Goal: Task Accomplishment & Management: Manage account settings

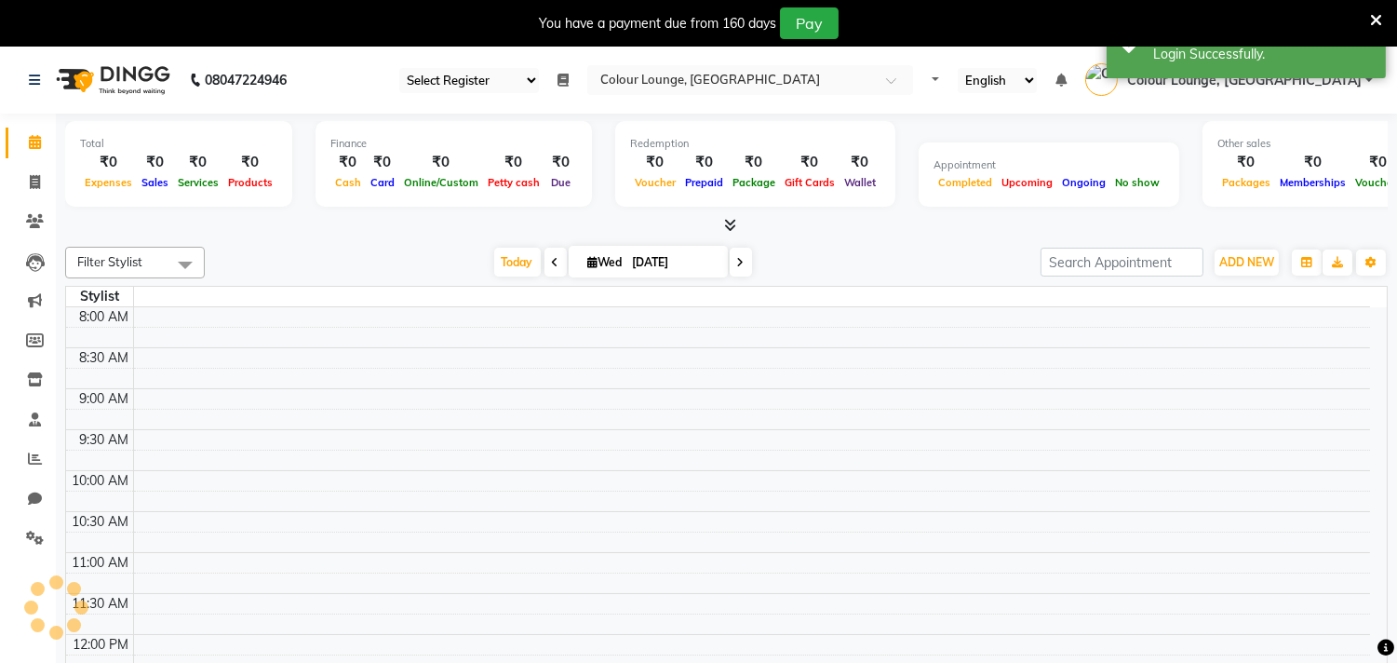
click at [1379, 12] on icon at bounding box center [1376, 20] width 12 height 17
select select "75"
select select "en"
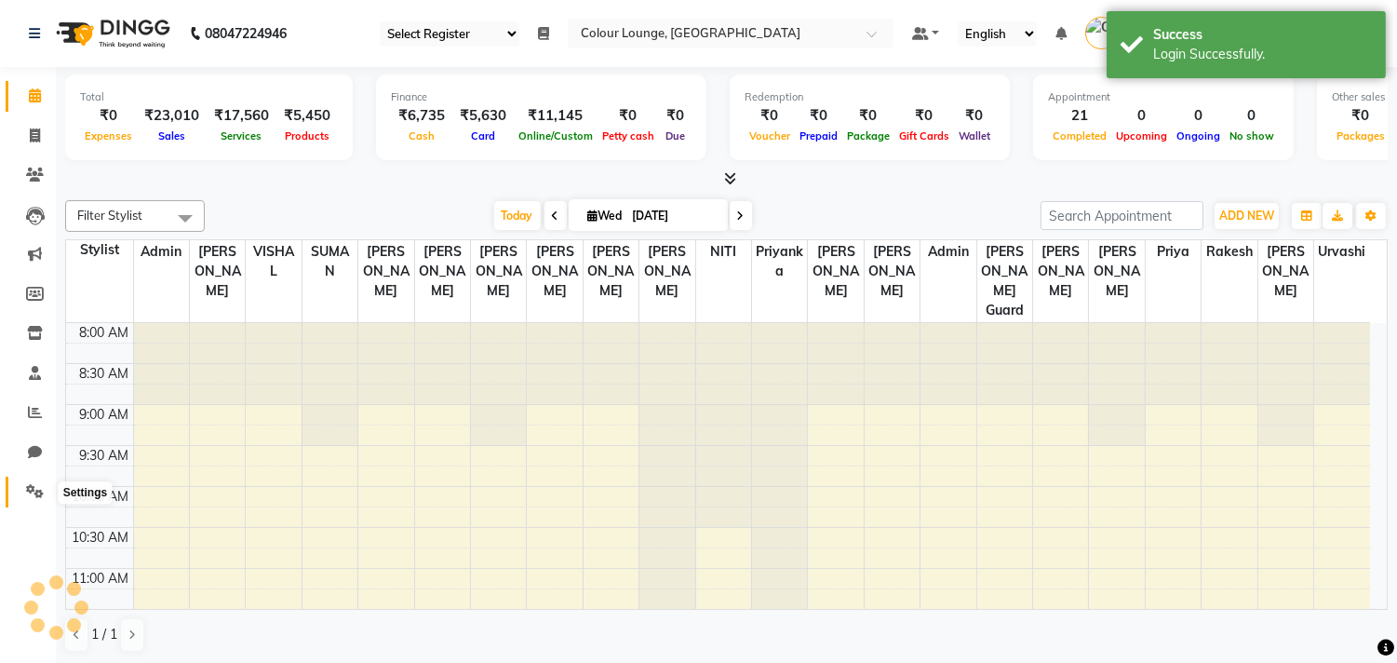
click at [33, 492] on icon at bounding box center [35, 491] width 18 height 14
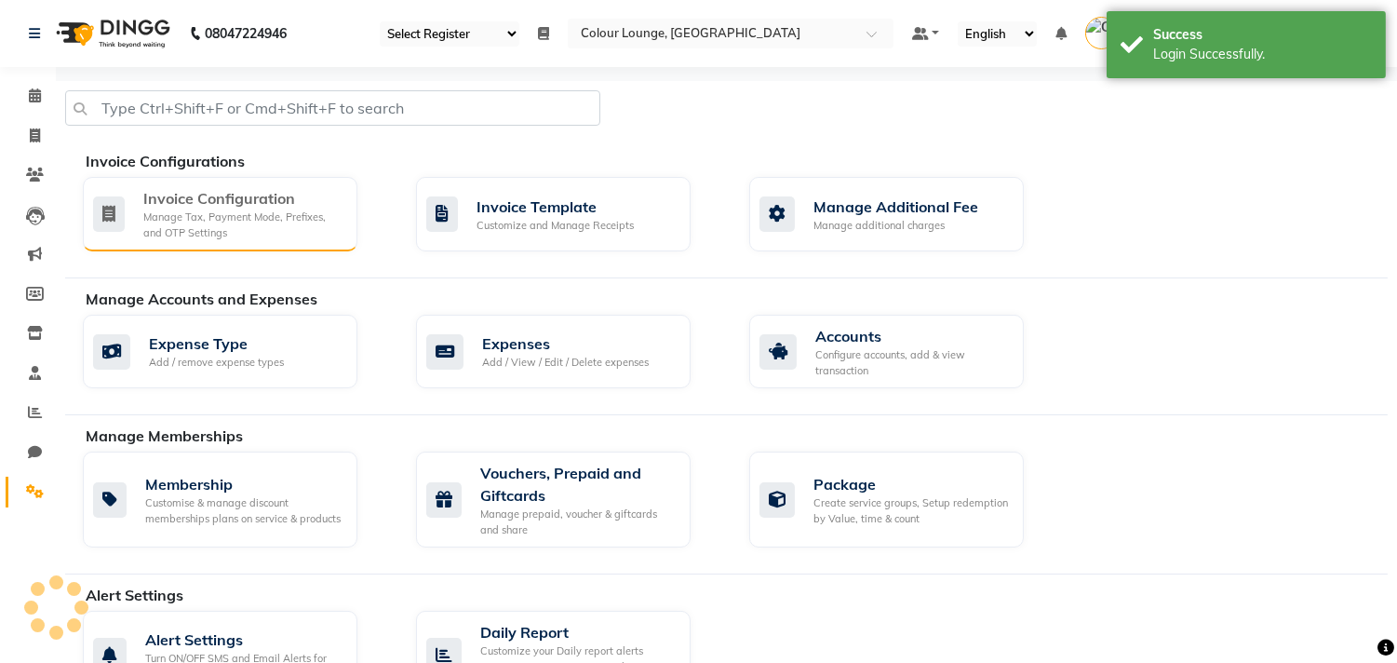
click at [214, 228] on div "Manage Tax, Payment Mode, Prefixes, and OTP Settings" at bounding box center [242, 224] width 199 height 31
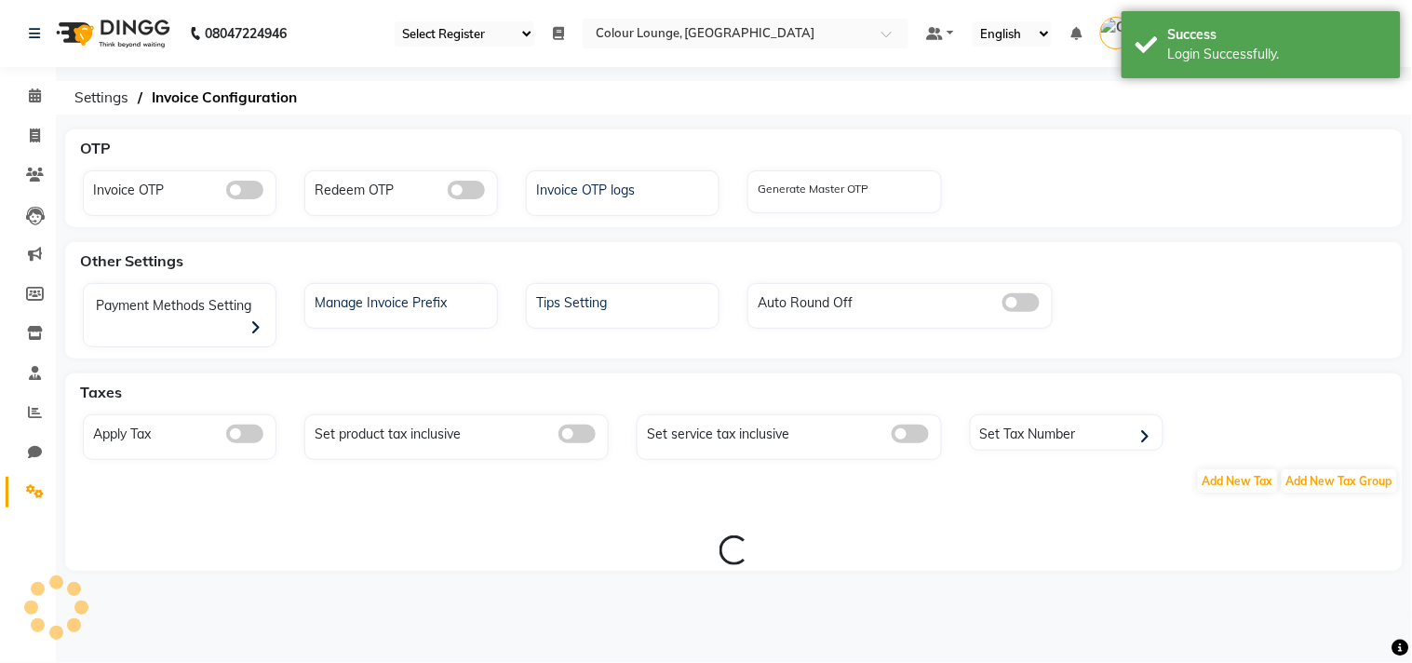
click at [461, 196] on span at bounding box center [466, 190] width 37 height 19
click at [448, 193] on input "checkbox" at bounding box center [448, 193] width 0 height 0
